Goal: Check status: Check status

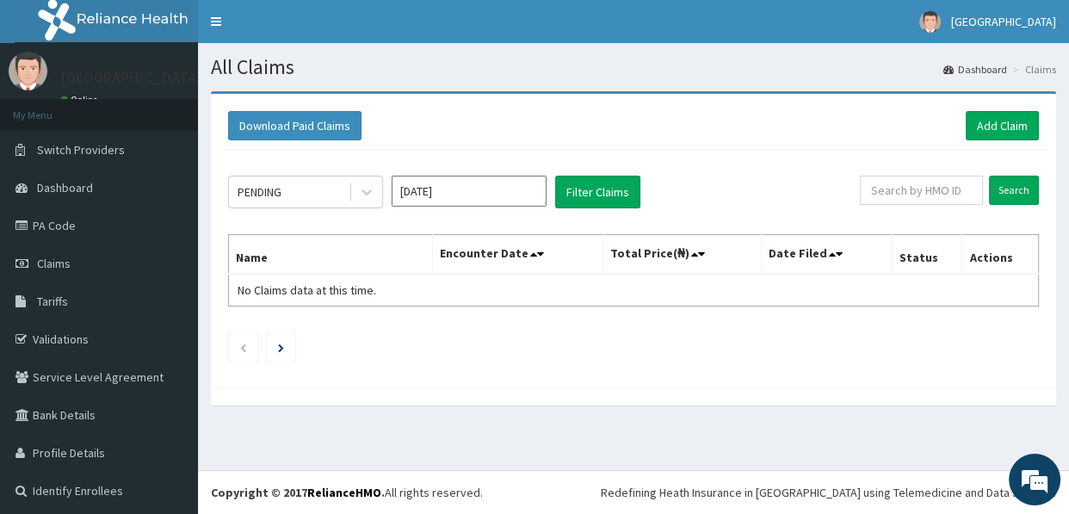
click at [465, 195] on input "[DATE]" at bounding box center [468, 191] width 155 height 31
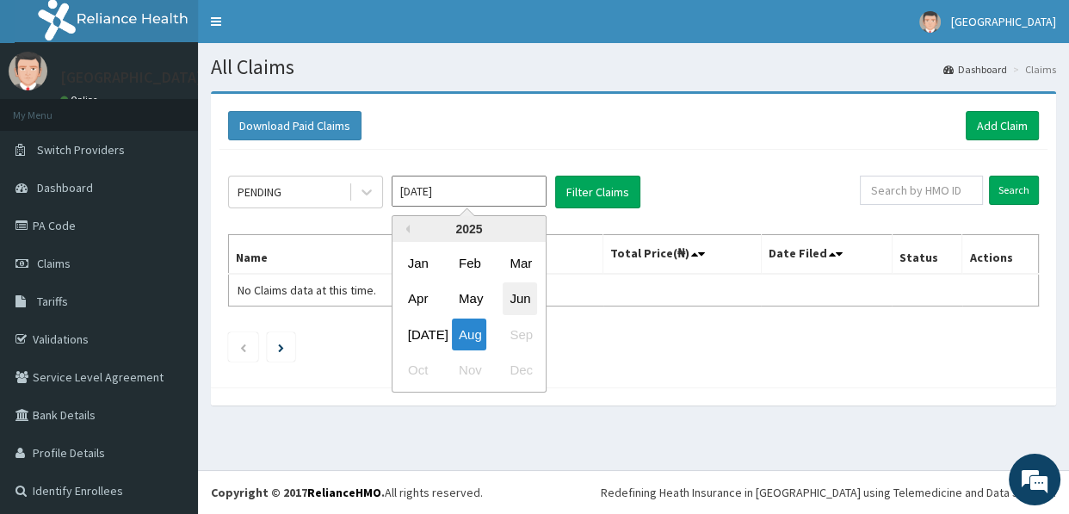
click at [514, 299] on div "Jun" at bounding box center [519, 299] width 34 height 32
type input "[DATE]"
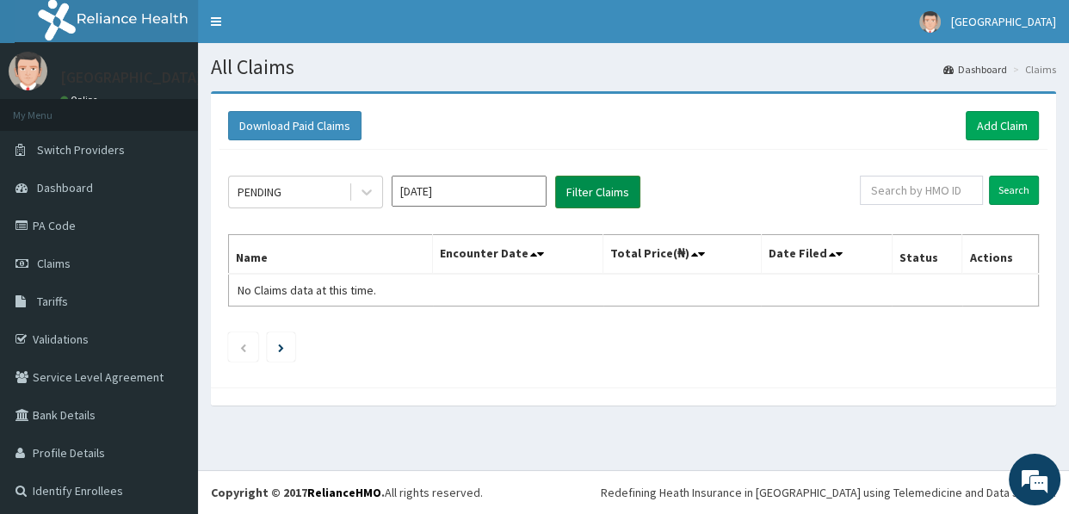
click at [592, 188] on button "Filter Claims" at bounding box center [597, 192] width 85 height 33
click at [292, 190] on div "PENDING" at bounding box center [289, 192] width 120 height 28
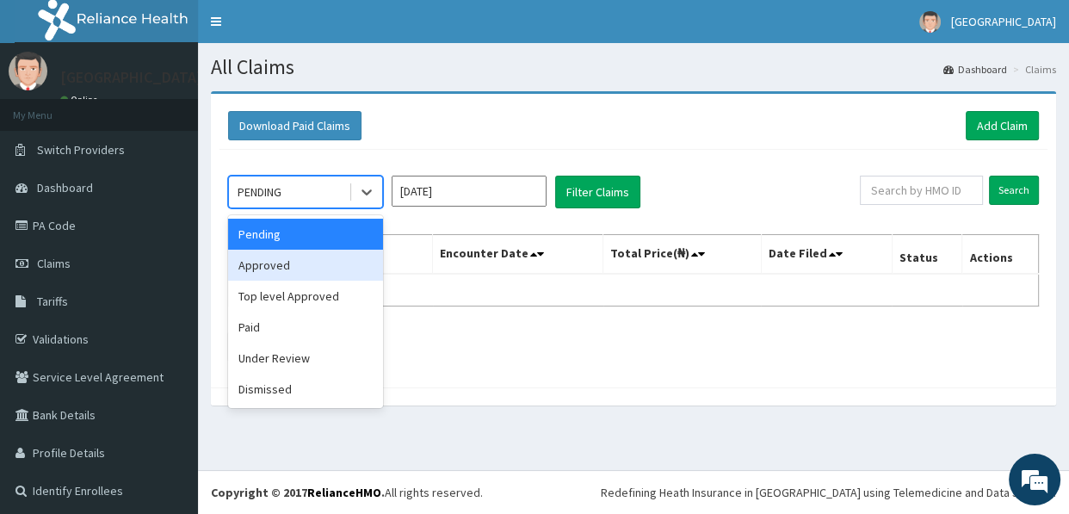
click at [270, 267] on div "Approved" at bounding box center [305, 264] width 155 height 31
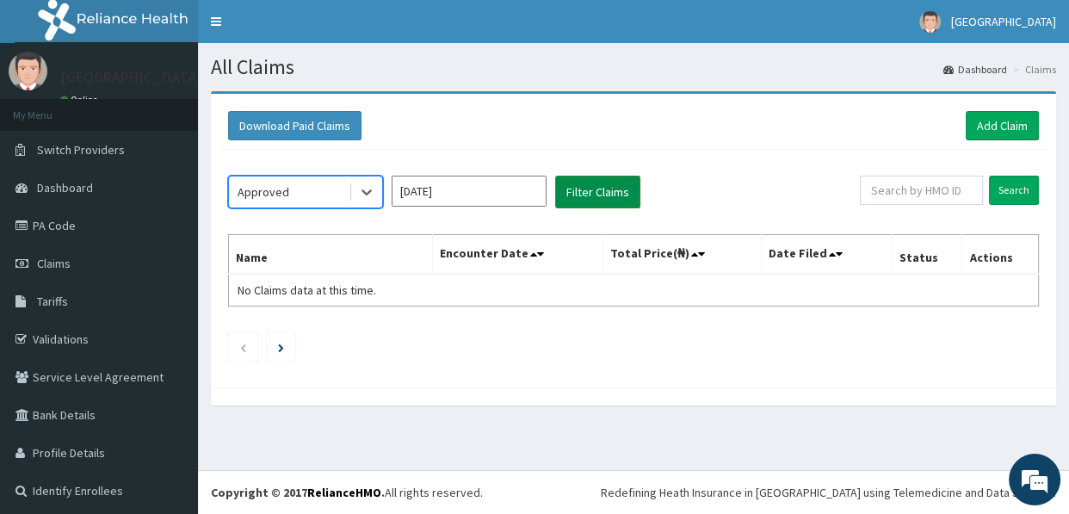
click at [592, 191] on button "Filter Claims" at bounding box center [597, 192] width 85 height 33
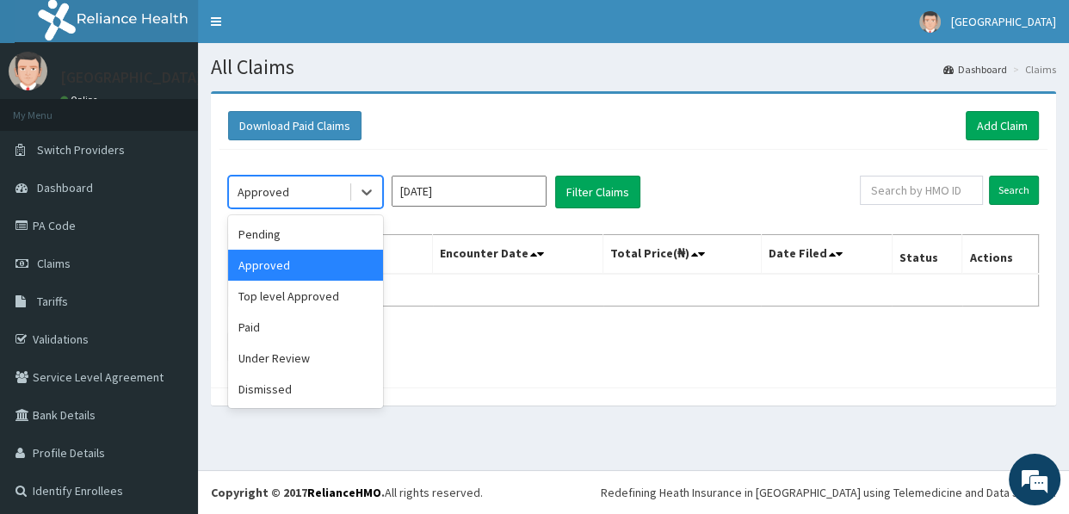
click at [268, 190] on div "Approved" at bounding box center [263, 191] width 52 height 17
click at [269, 296] on div "Top level Approved" at bounding box center [305, 295] width 155 height 31
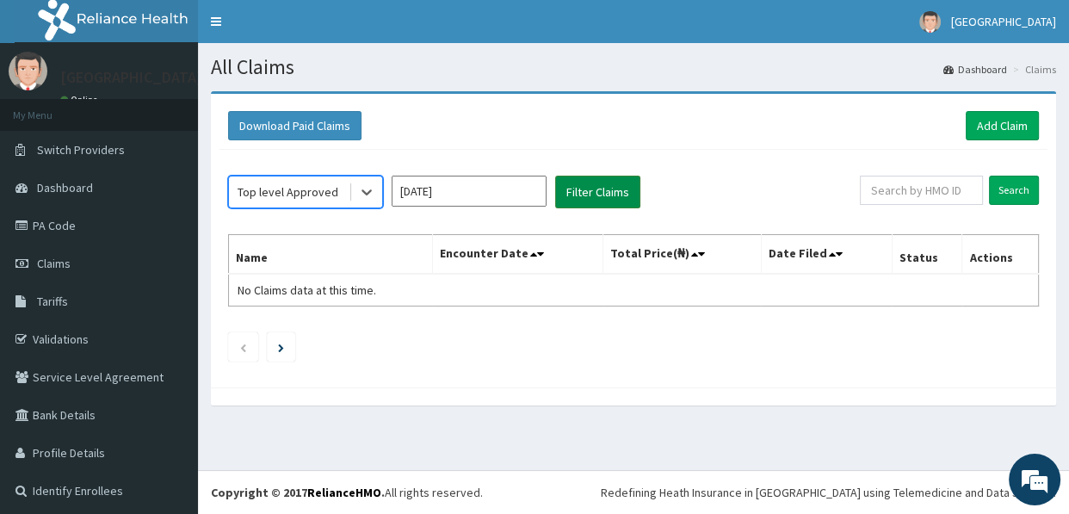
click at [593, 191] on button "Filter Claims" at bounding box center [597, 192] width 85 height 33
click at [318, 187] on div "Top level Approved" at bounding box center [287, 191] width 101 height 17
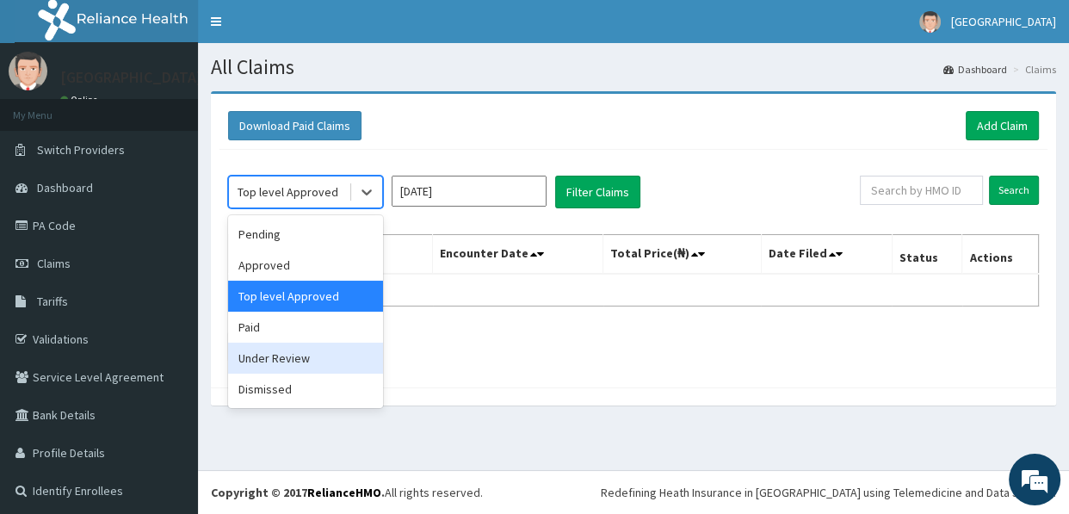
click at [266, 359] on div "Under Review" at bounding box center [305, 357] width 155 height 31
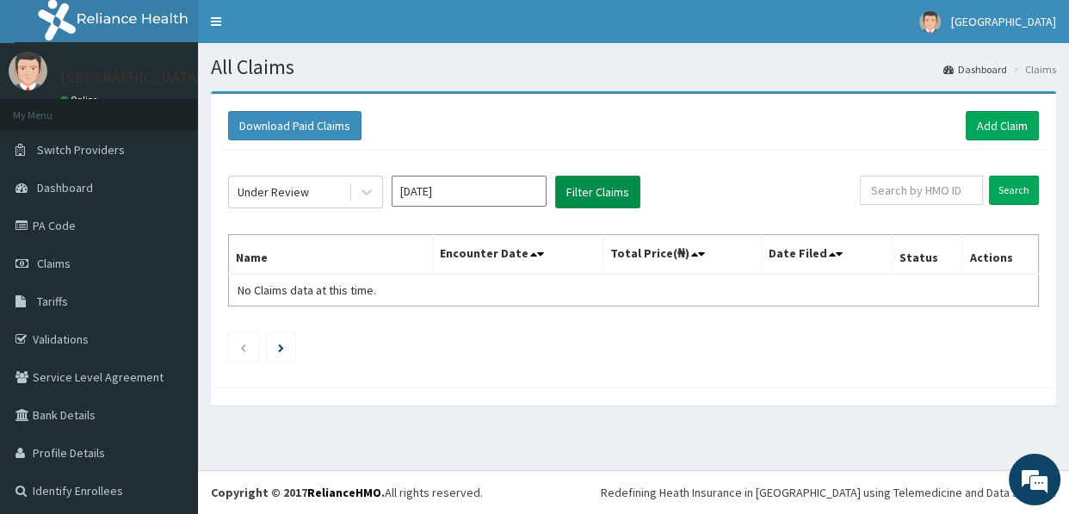
click at [593, 179] on button "Filter Claims" at bounding box center [597, 192] width 85 height 33
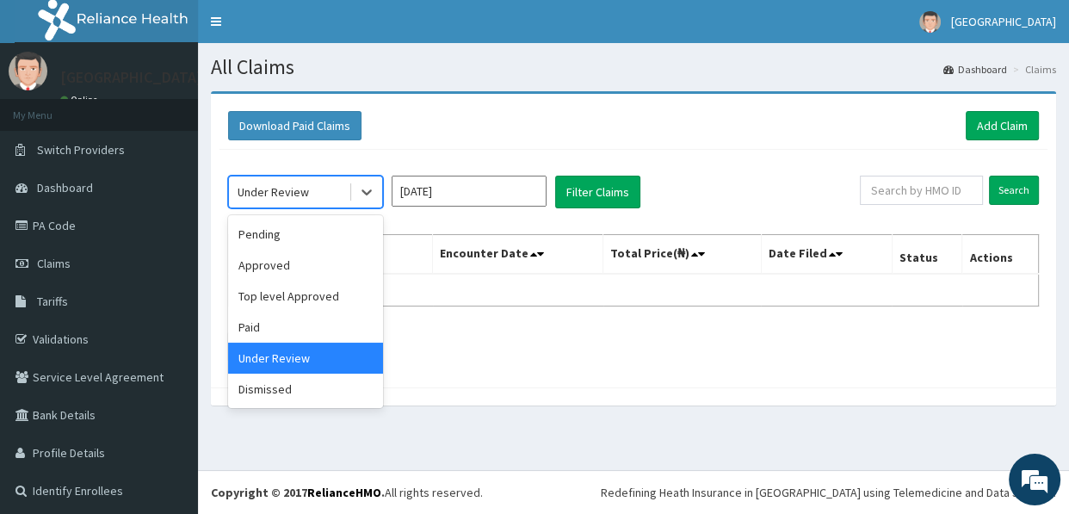
click at [313, 185] on div "Under Review" at bounding box center [289, 192] width 120 height 28
click at [255, 334] on div "Paid" at bounding box center [305, 326] width 155 height 31
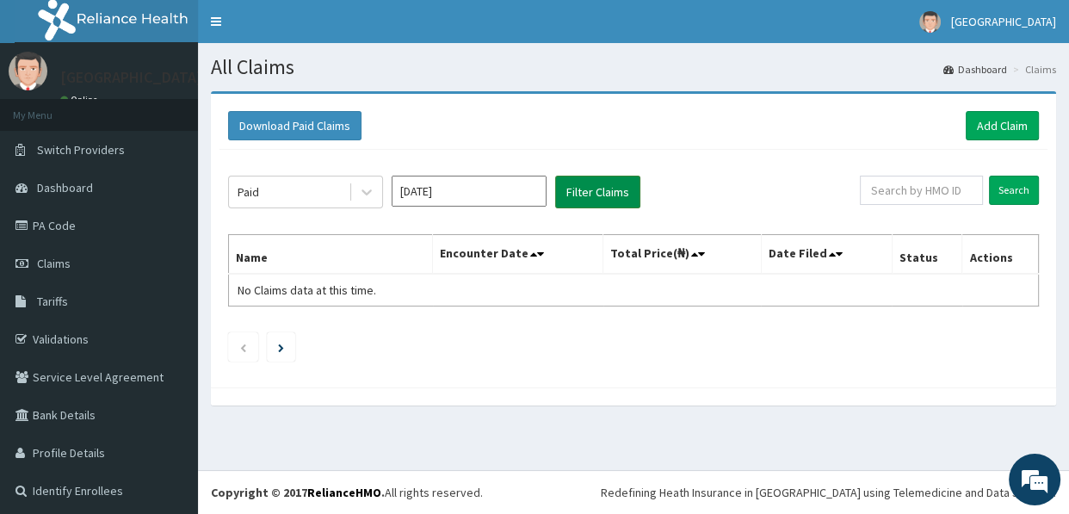
click at [602, 193] on button "Filter Claims" at bounding box center [597, 192] width 85 height 33
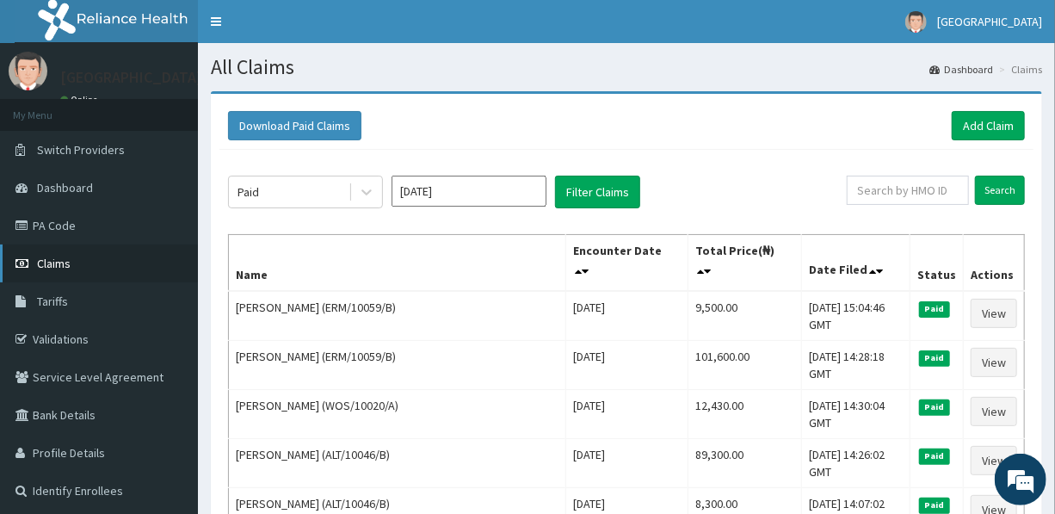
click at [55, 258] on span "Claims" at bounding box center [54, 263] width 34 height 15
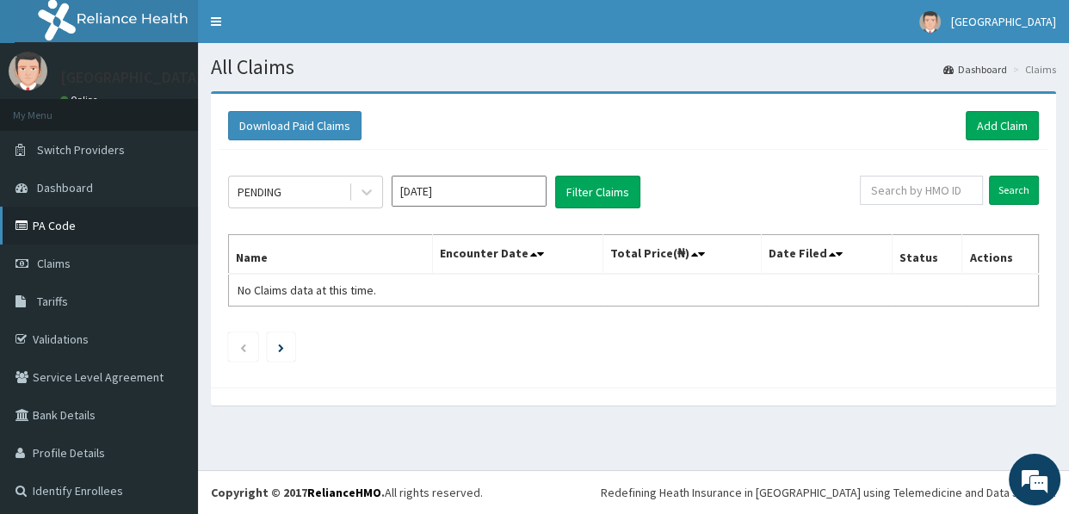
click at [69, 221] on link "PA Code" at bounding box center [99, 225] width 198 height 38
